Goal: Task Accomplishment & Management: Use online tool/utility

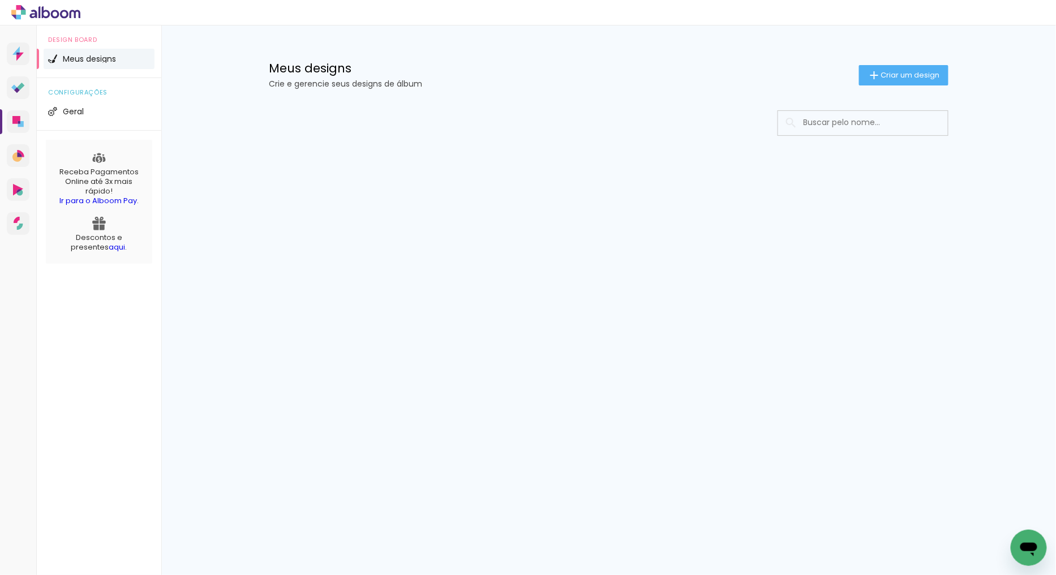
click at [822, 119] on input at bounding box center [878, 122] width 161 height 23
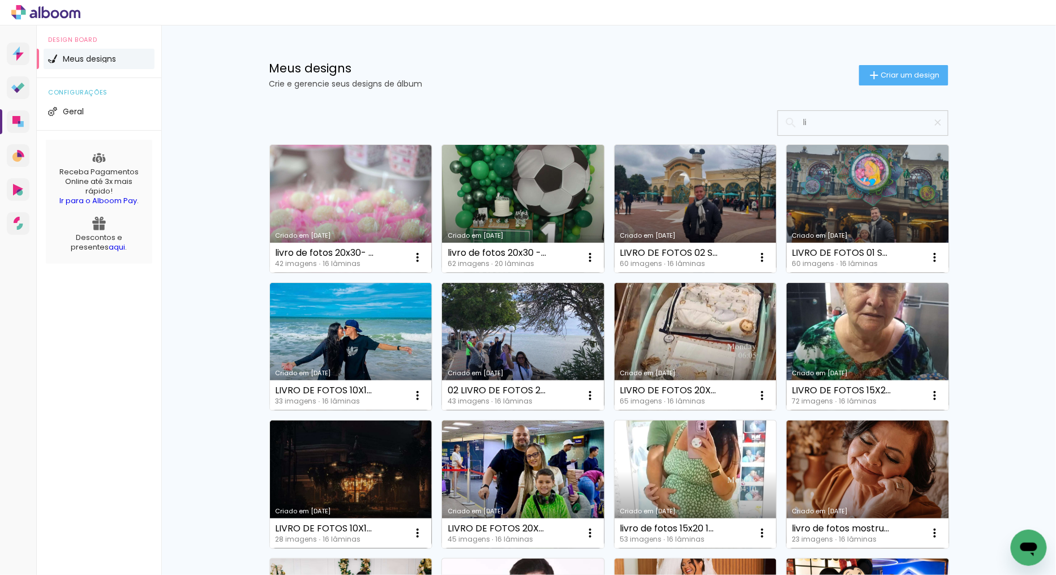
type input "l"
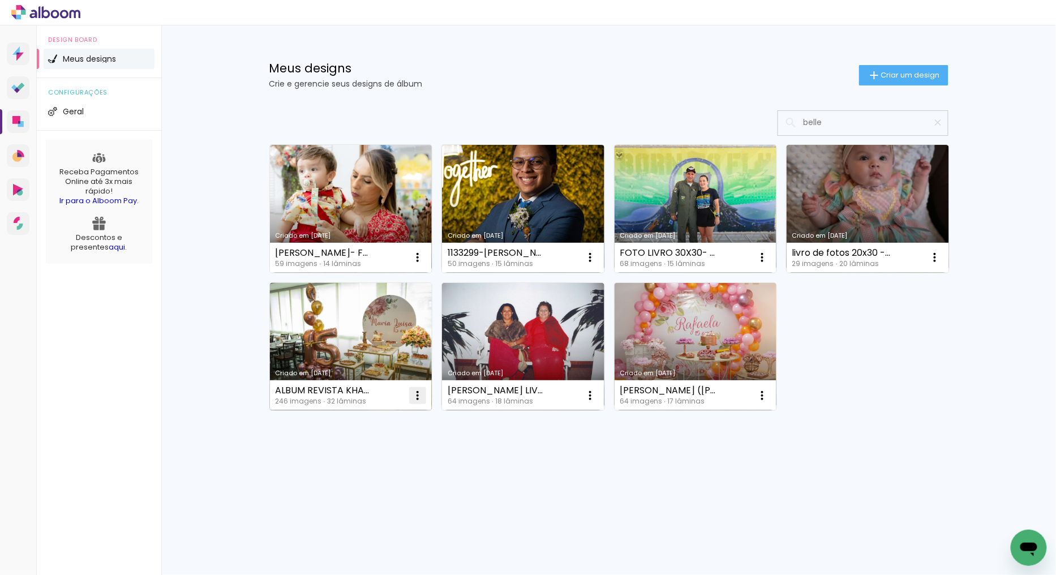
type input "belle"
type paper-input "belle"
click at [422, 394] on iron-icon at bounding box center [418, 396] width 14 height 14
click at [372, 463] on paper-item "Excluir" at bounding box center [374, 470] width 112 height 23
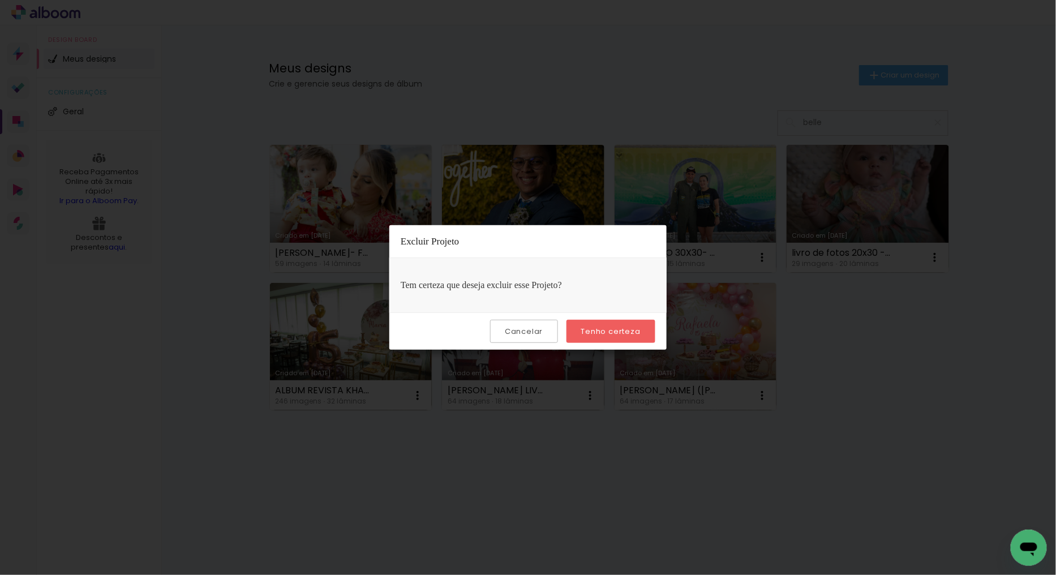
click at [0, 0] on slot "Tenho certeza" at bounding box center [0, 0] width 0 height 0
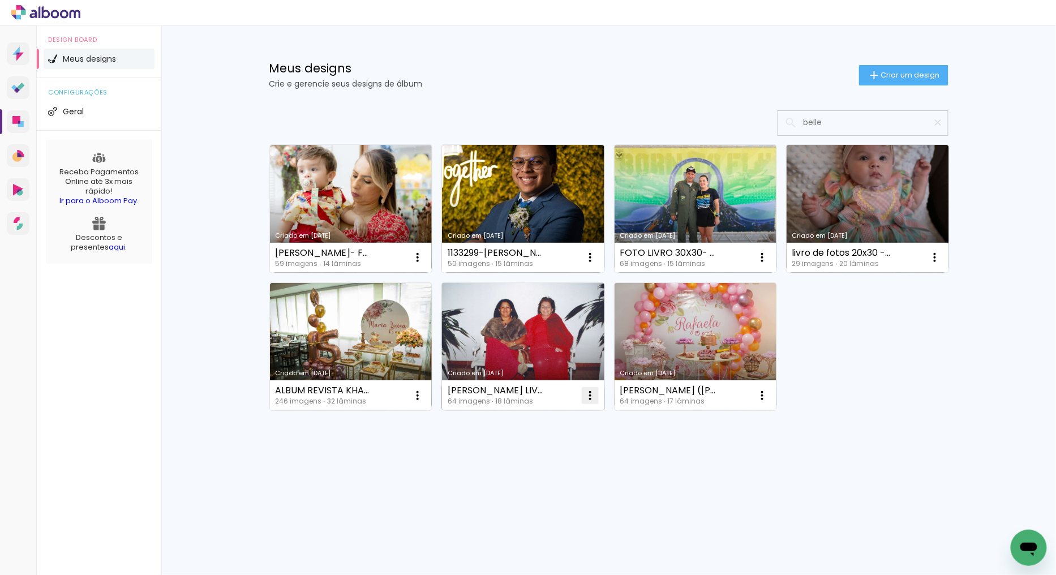
click at [587, 396] on iron-icon at bounding box center [591, 396] width 14 height 14
click at [532, 470] on span "Excluir" at bounding box center [527, 470] width 24 height 8
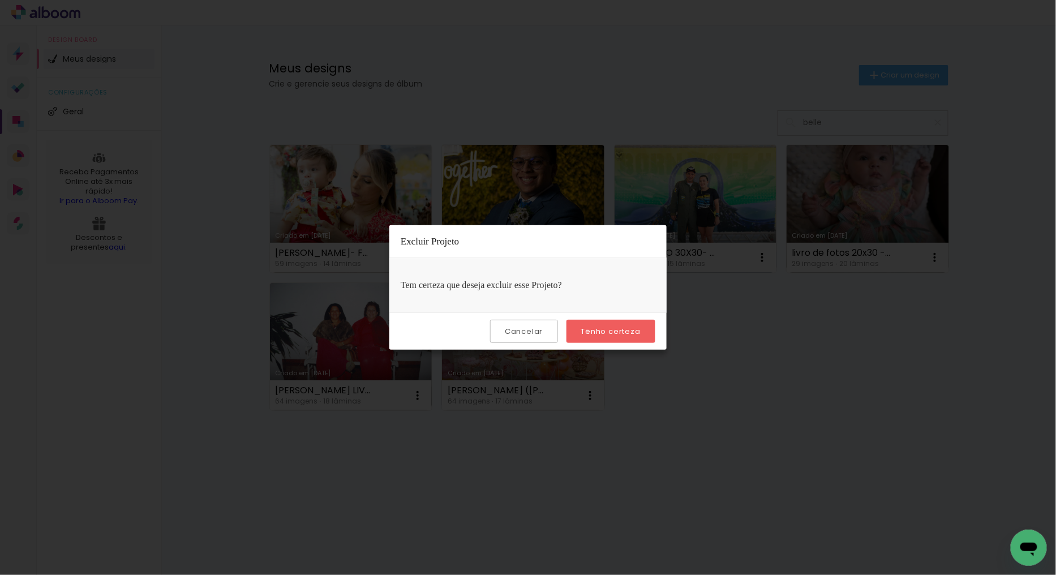
click at [0, 0] on slot "Tenho certeza" at bounding box center [0, 0] width 0 height 0
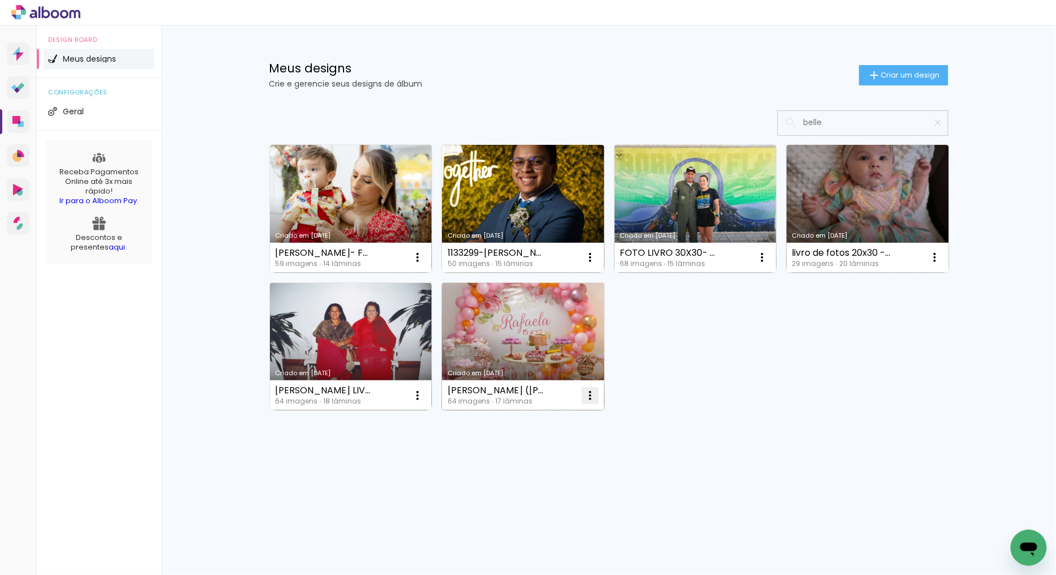
click at [596, 389] on iron-icon at bounding box center [591, 396] width 14 height 14
click at [553, 470] on paper-item "Excluir" at bounding box center [546, 470] width 112 height 23
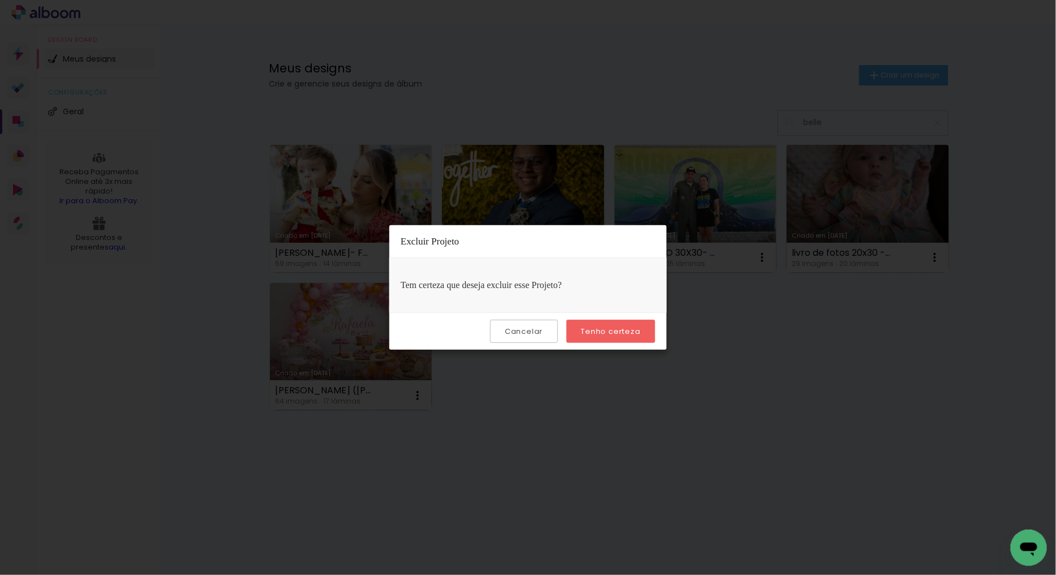
click at [0, 0] on slot "Tenho certeza" at bounding box center [0, 0] width 0 height 0
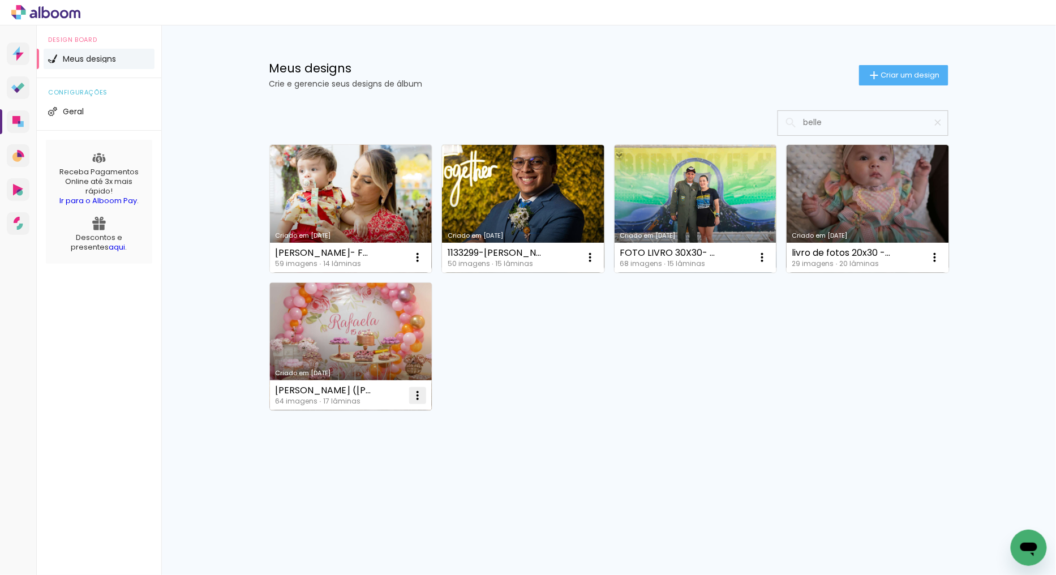
click at [419, 397] on iron-icon at bounding box center [418, 396] width 14 height 14
click at [372, 480] on paper-item "Excluir" at bounding box center [374, 470] width 112 height 23
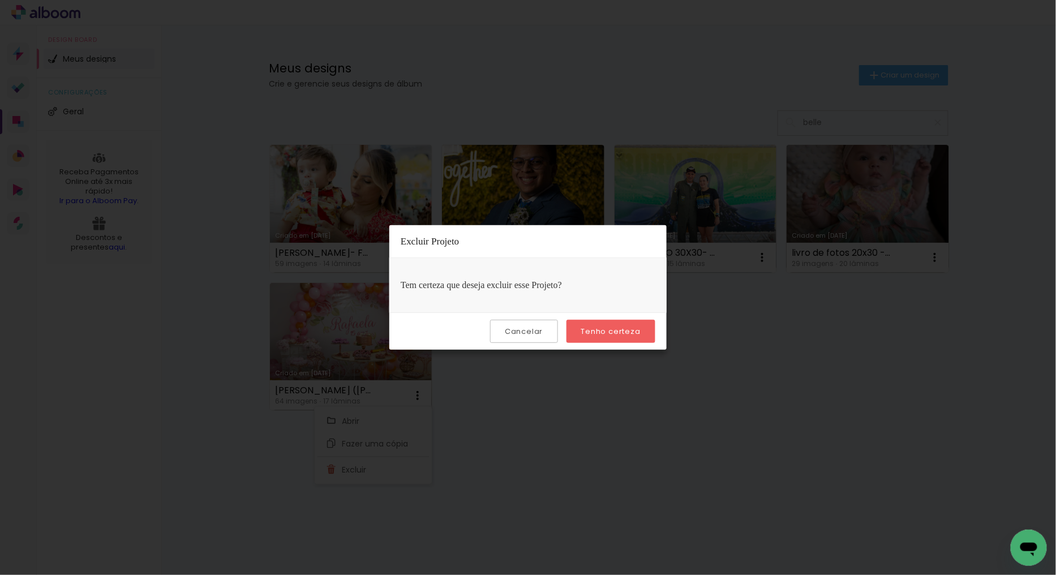
click at [0, 0] on slot "Tenho certeza" at bounding box center [0, 0] width 0 height 0
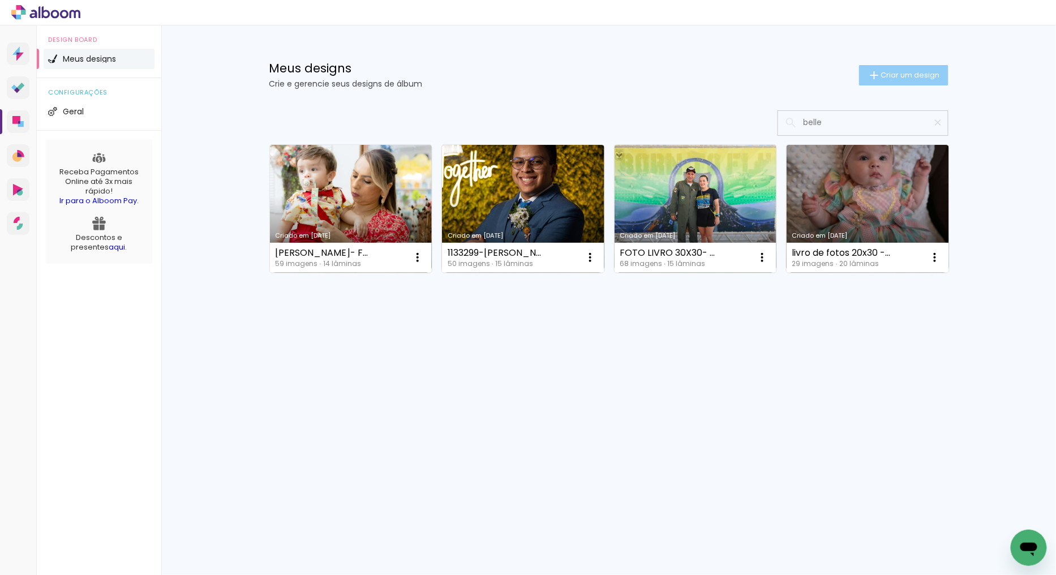
click at [889, 80] on paper-button "Criar um design" at bounding box center [903, 75] width 89 height 20
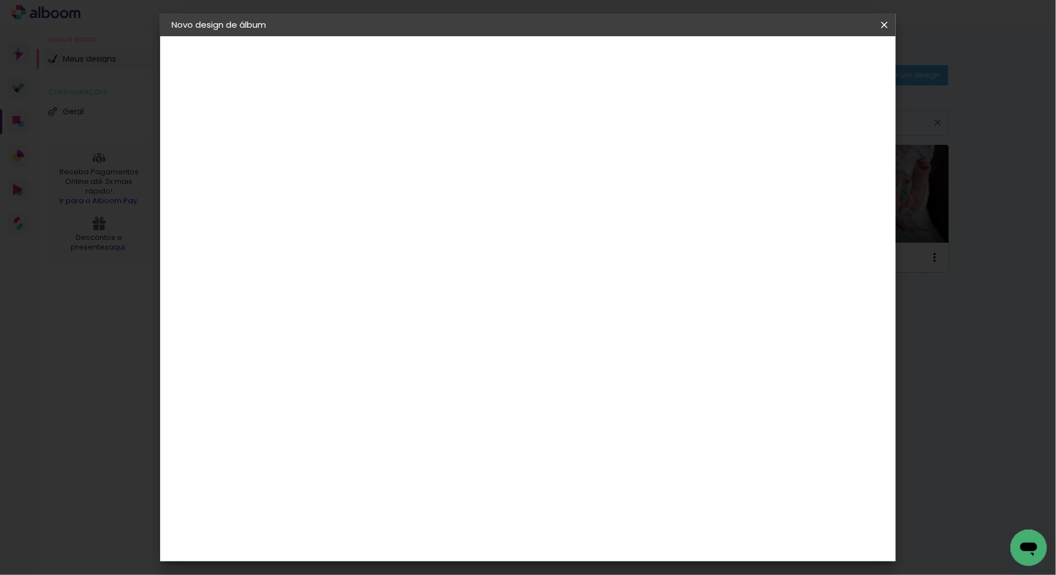
click at [357, 156] on input at bounding box center [357, 152] width 0 height 18
type input "livro de fotos - [PERSON_NAME]"
type paper-input "livro de fotos - [PERSON_NAME]"
click at [406, 71] on header "Informações Dê um título ao seu álbum. Avançar" at bounding box center [356, 69] width 99 height 67
click at [0, 0] on slot "Avançar" at bounding box center [0, 0] width 0 height 0
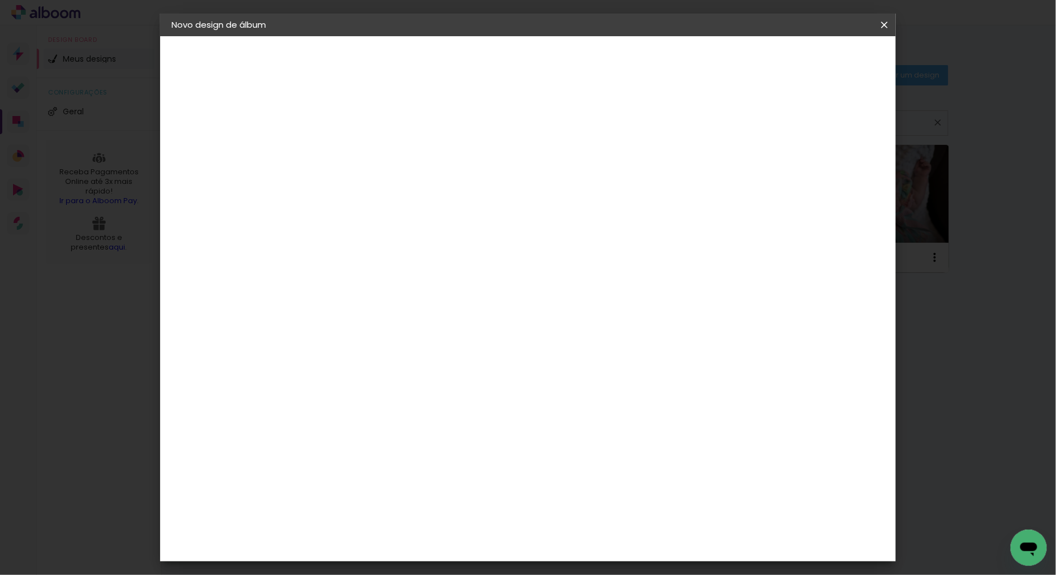
click at [0, 0] on slot "Tamanho Livre" at bounding box center [0, 0] width 0 height 0
click at [568, 65] on paper-button "Avançar" at bounding box center [540, 59] width 55 height 19
drag, startPoint x: 602, startPoint y: 470, endPoint x: 576, endPoint y: 470, distance: 26.6
click at [576, 470] on div "60" at bounding box center [597, 471] width 43 height 17
type input "6"
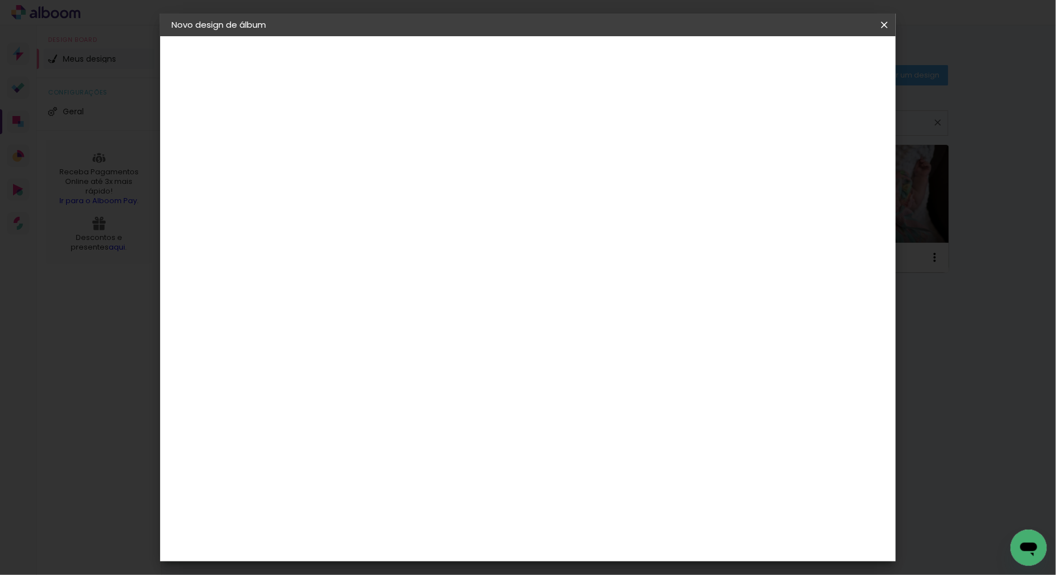
scroll to position [80, 0]
type input "20"
type paper-input "20"
click at [629, 59] on span "Iniciar design" at bounding box center [606, 64] width 45 height 16
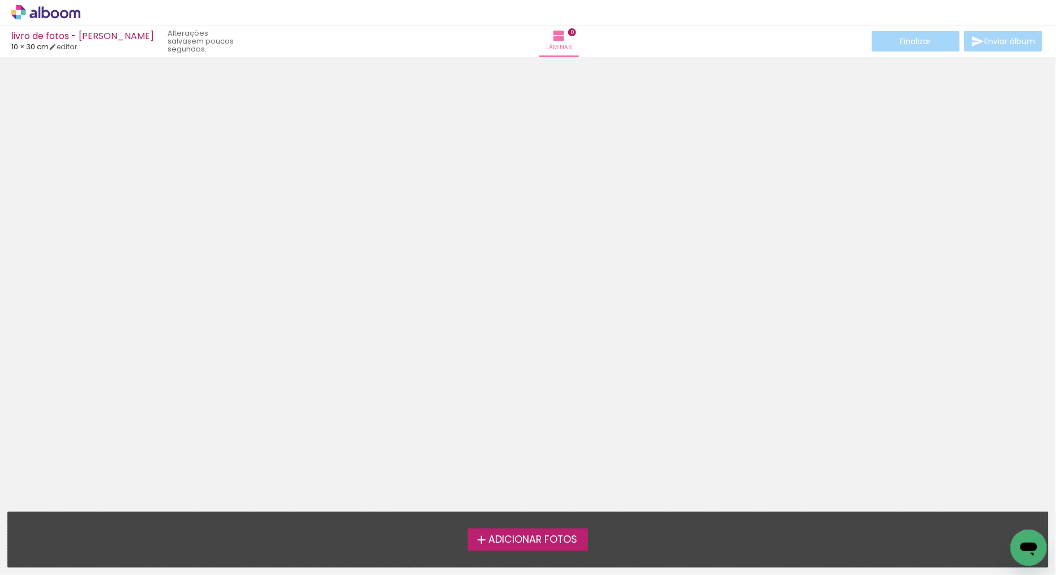
click at [508, 545] on span "Adicionar Fotos" at bounding box center [533, 540] width 89 height 10
click at [0, 0] on input "file" at bounding box center [0, 0] width 0 height 0
